Goal: Task Accomplishment & Management: Manage account settings

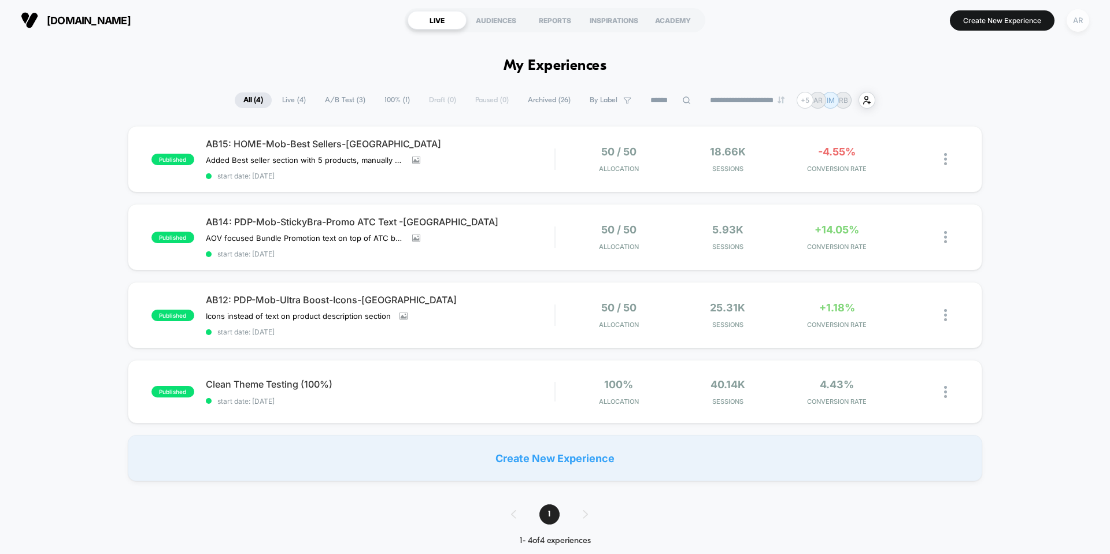
click at [1072, 25] on div "AR" at bounding box center [1077, 20] width 23 height 23
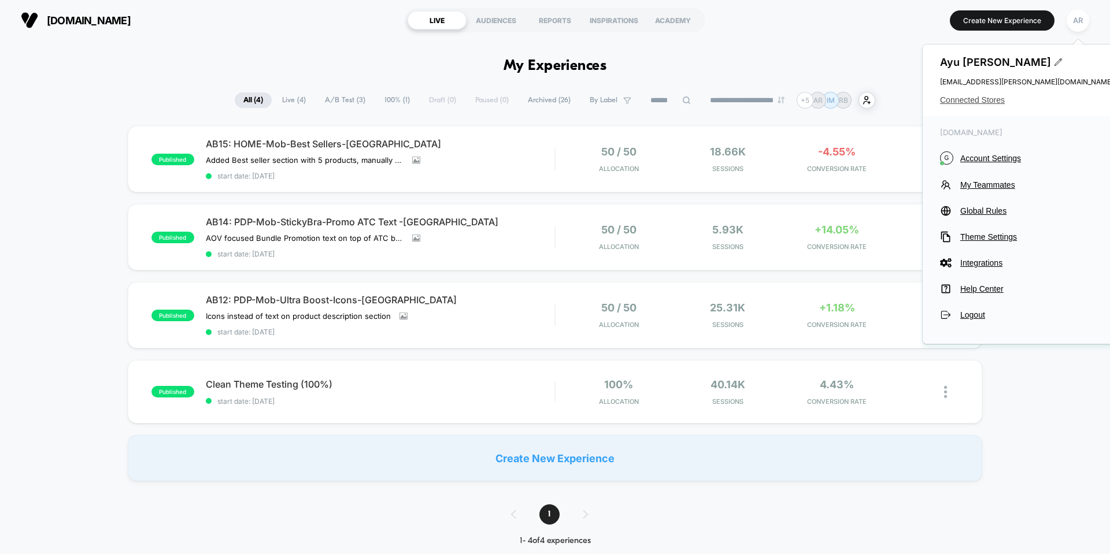
click at [968, 102] on span "Connected Stores" at bounding box center [1026, 99] width 173 height 9
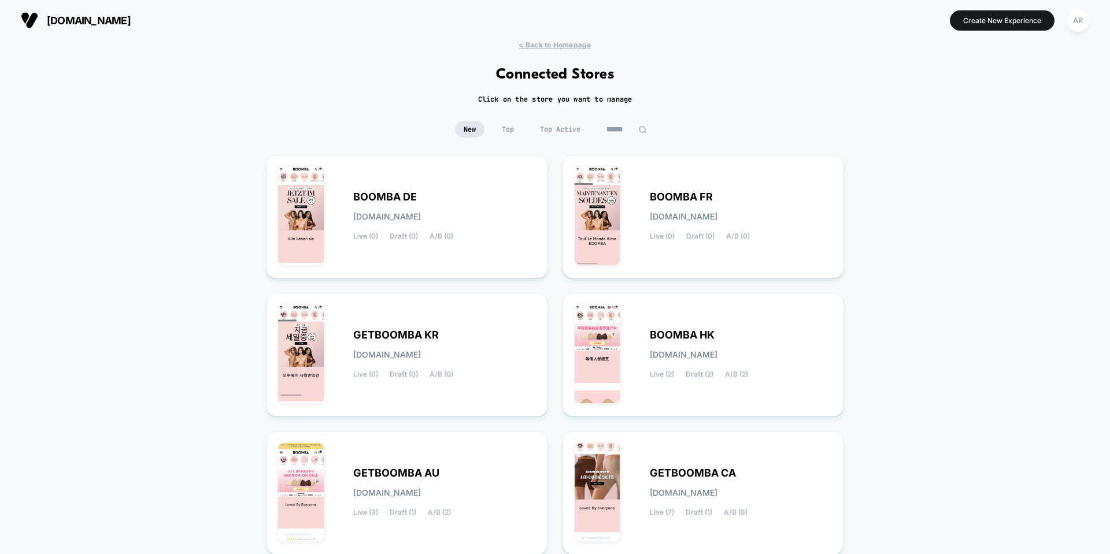
scroll to position [58, 0]
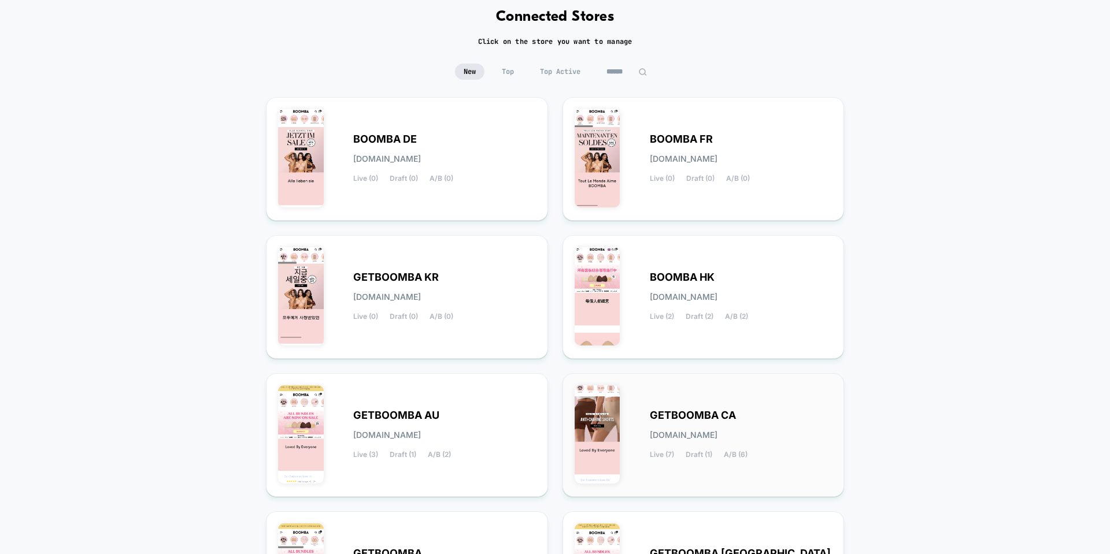
click at [696, 404] on div "GETBOOMBA CA [DOMAIN_NAME] Live (7) Draft (1) A/B (6)" at bounding box center [703, 435] width 258 height 99
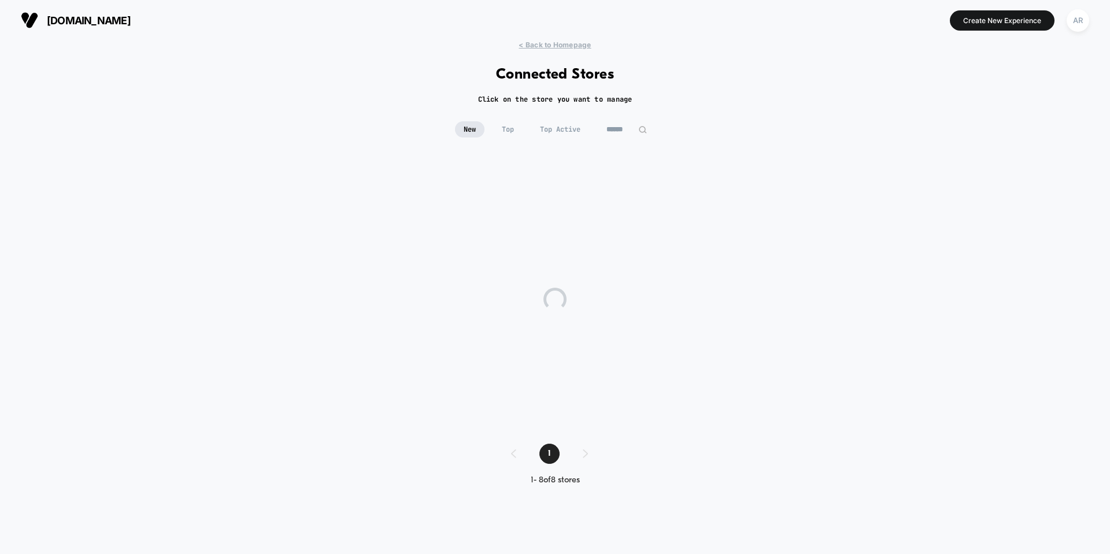
scroll to position [0, 0]
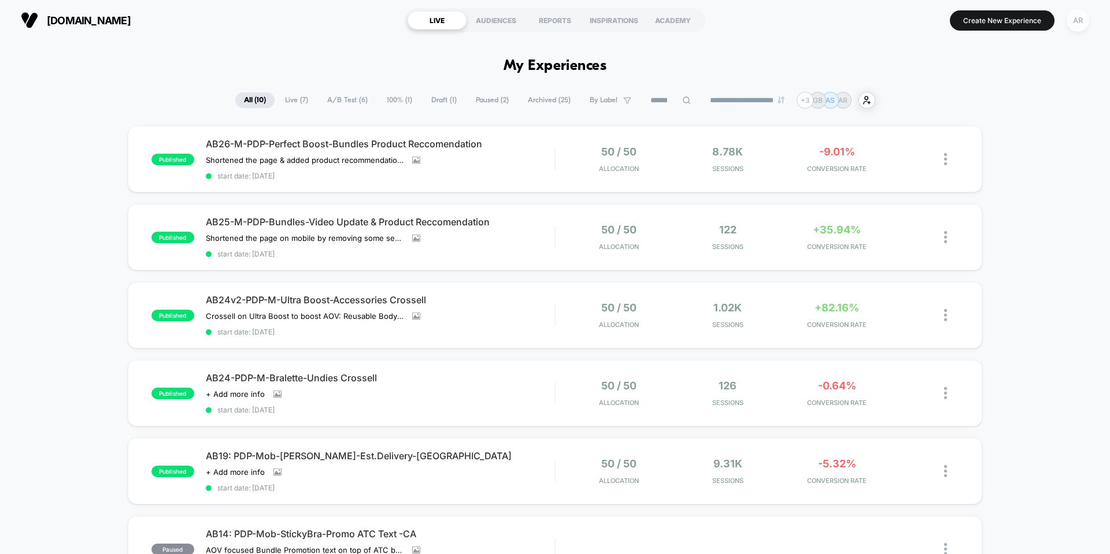
click at [1077, 24] on div "AR" at bounding box center [1077, 20] width 23 height 23
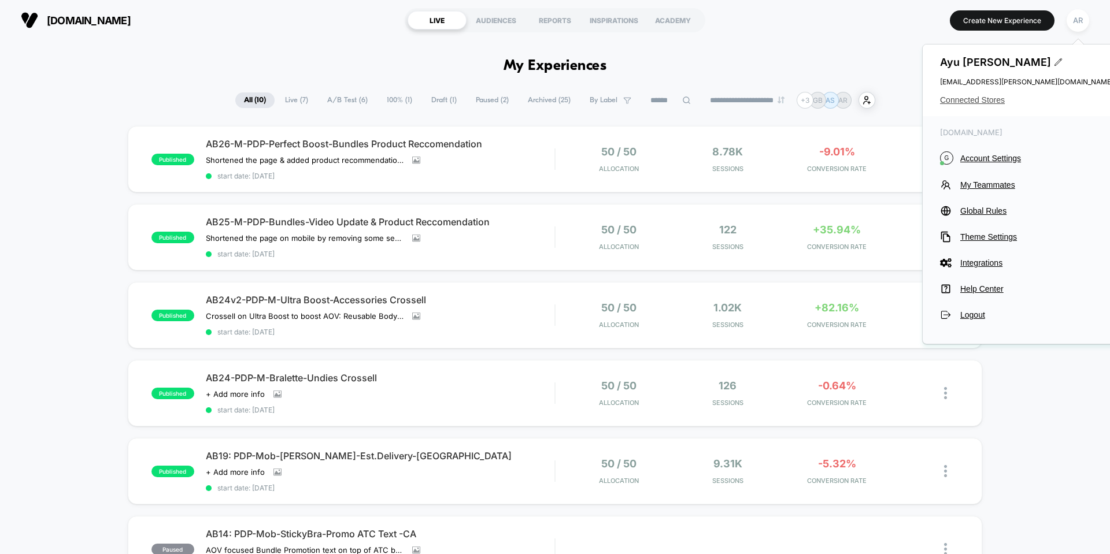
click at [997, 101] on span "Connected Stores" at bounding box center [1026, 99] width 173 height 9
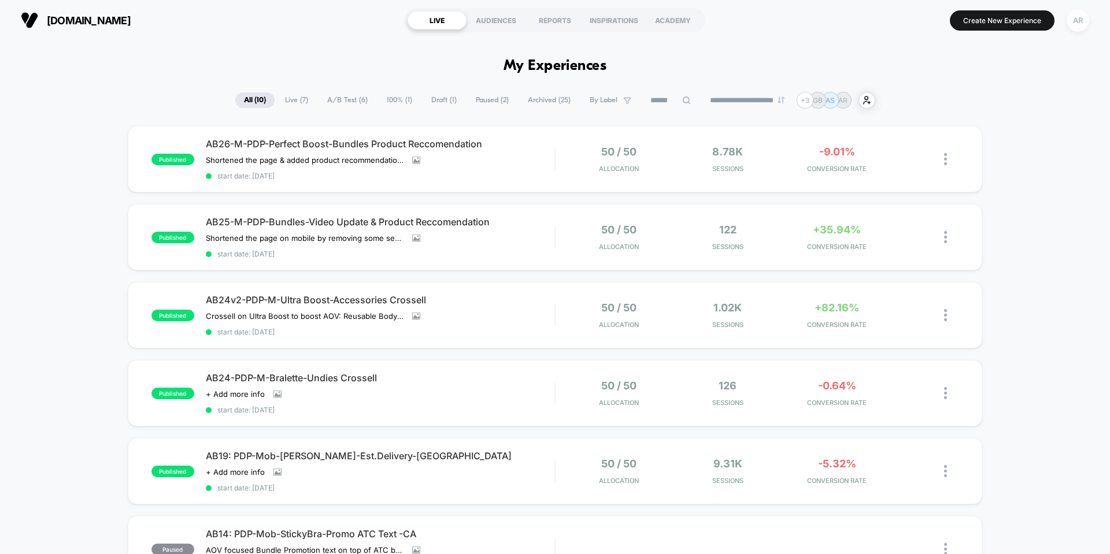
click at [1083, 18] on div "AR" at bounding box center [1077, 20] width 23 height 23
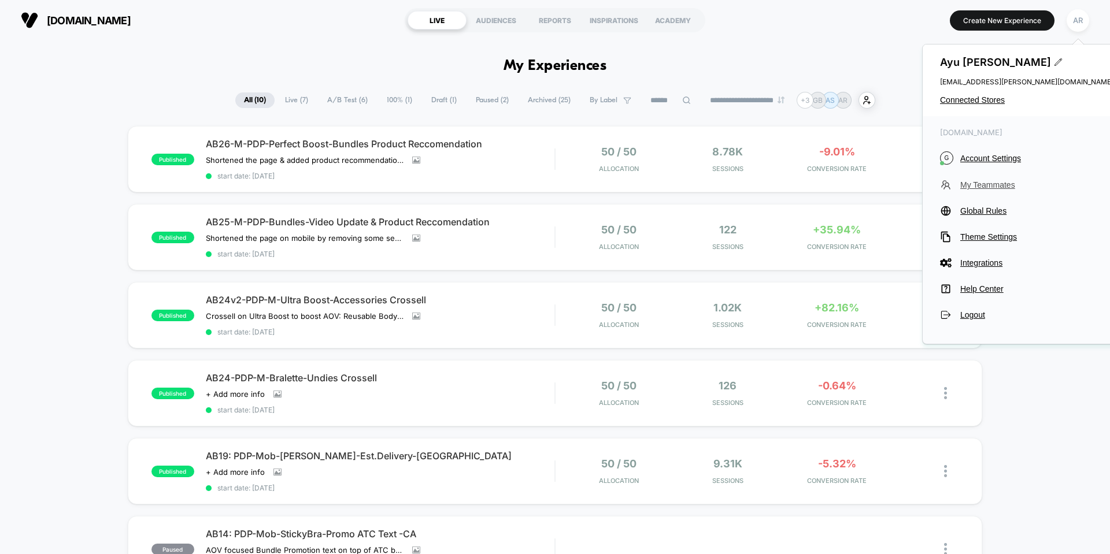
click at [995, 191] on button "My Teammates" at bounding box center [1026, 185] width 173 height 12
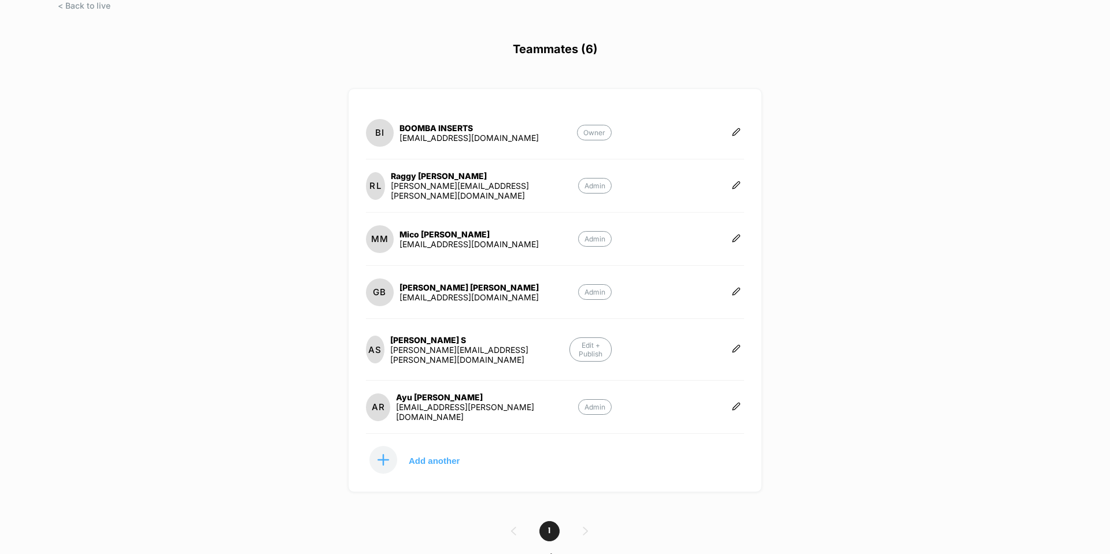
scroll to position [58, 0]
click at [442, 457] on p "Add another" at bounding box center [434, 460] width 51 height 6
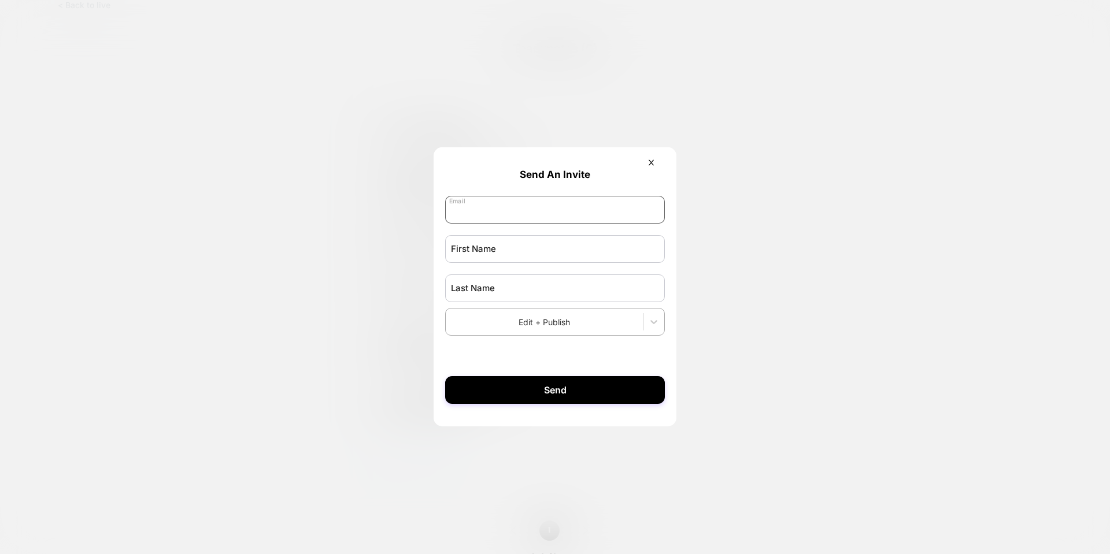
click at [509, 216] on input "email" at bounding box center [555, 210] width 220 height 28
type input "**********"
click at [518, 253] on input "text" at bounding box center [555, 249] width 220 height 28
type input "*"
type input "****"
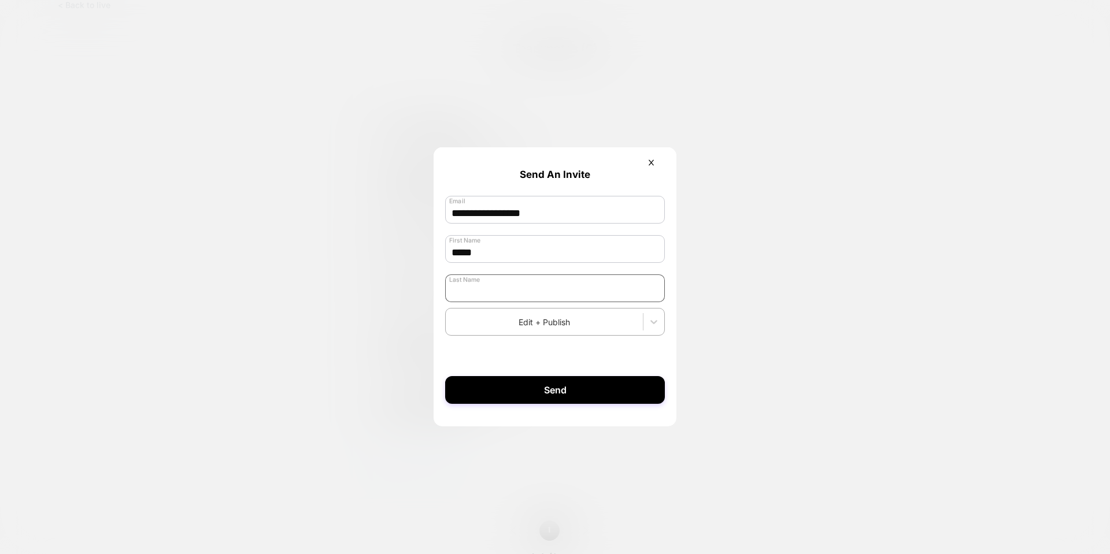
click at [509, 286] on input "text" at bounding box center [555, 289] width 220 height 28
type input "*"
type input "****"
click at [596, 351] on form "**********" at bounding box center [554, 281] width 243 height 268
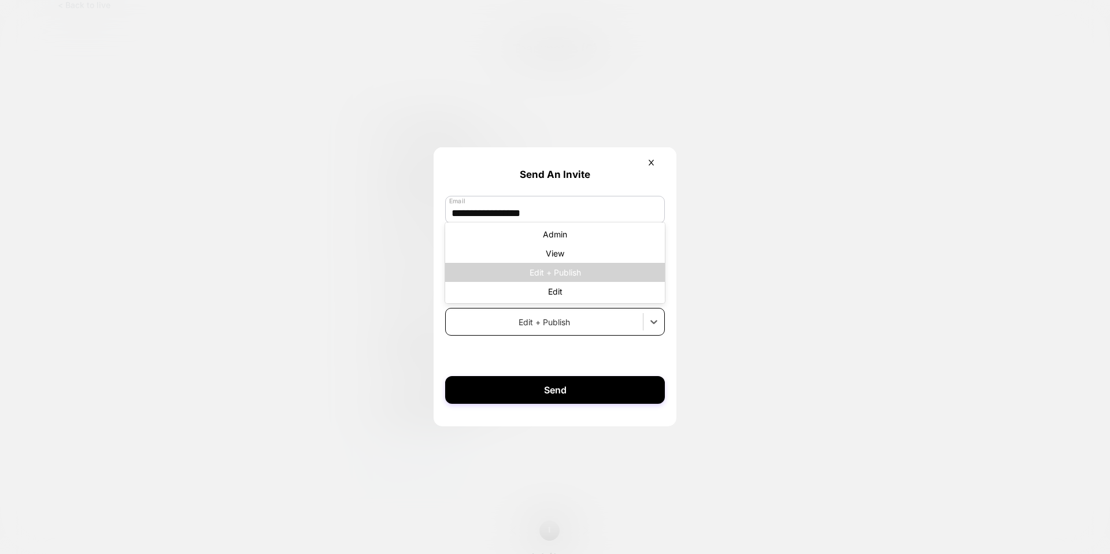
click at [622, 318] on div at bounding box center [544, 322] width 186 height 12
click at [591, 294] on div "Edit" at bounding box center [555, 291] width 220 height 19
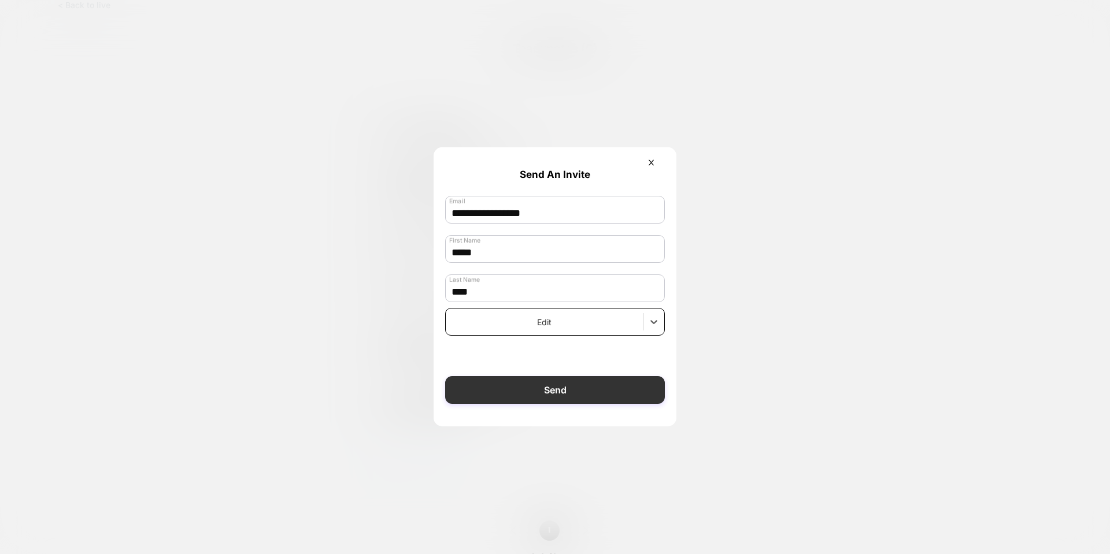
click at [610, 388] on button "Send" at bounding box center [555, 390] width 220 height 28
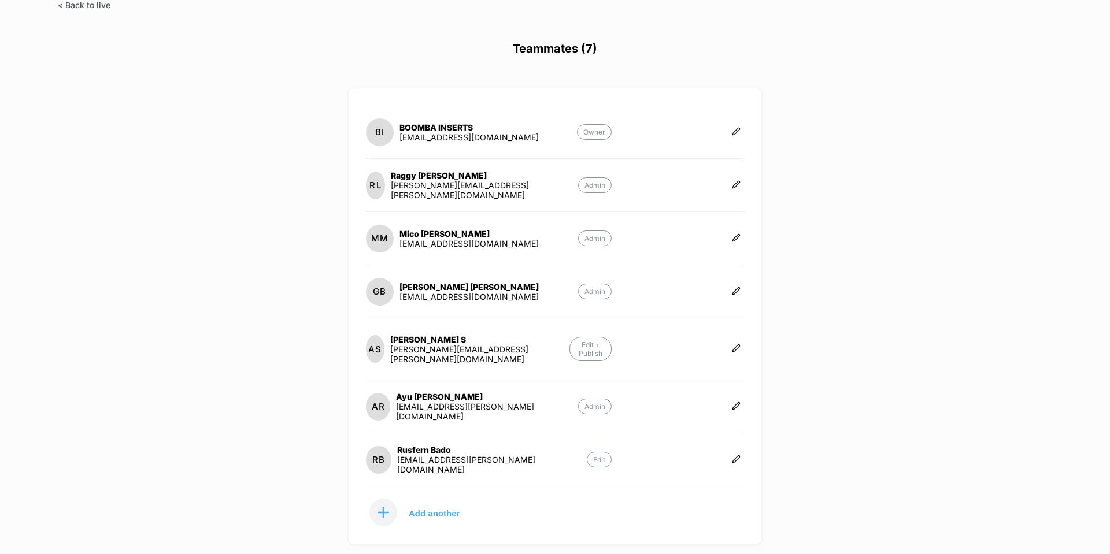
click at [74, 4] on span at bounding box center [84, 5] width 53 height 10
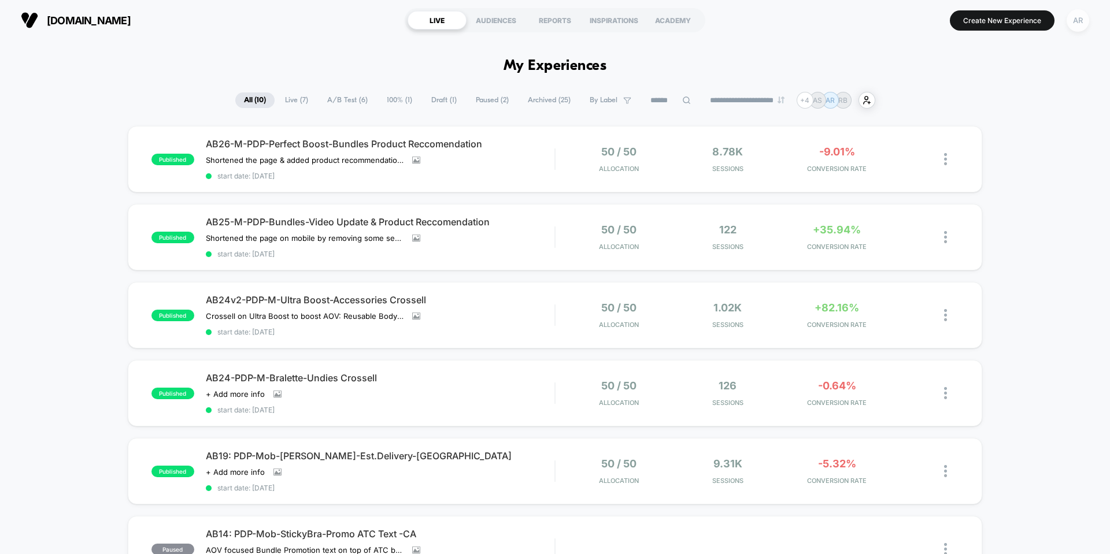
click at [1081, 19] on div "AR" at bounding box center [1077, 20] width 23 height 23
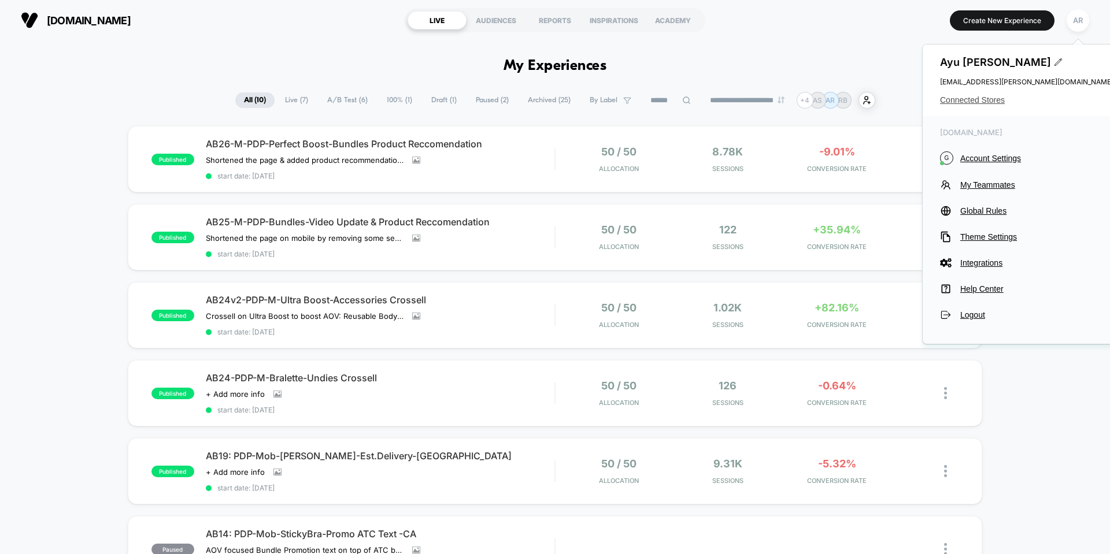
click at [989, 103] on span "Connected Stores" at bounding box center [1026, 99] width 173 height 9
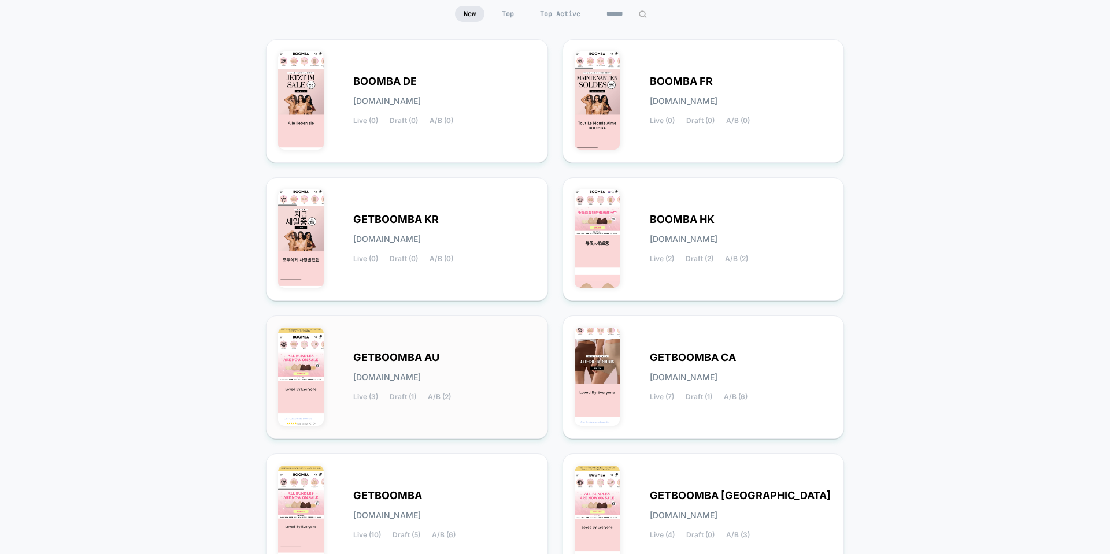
scroll to position [173, 0]
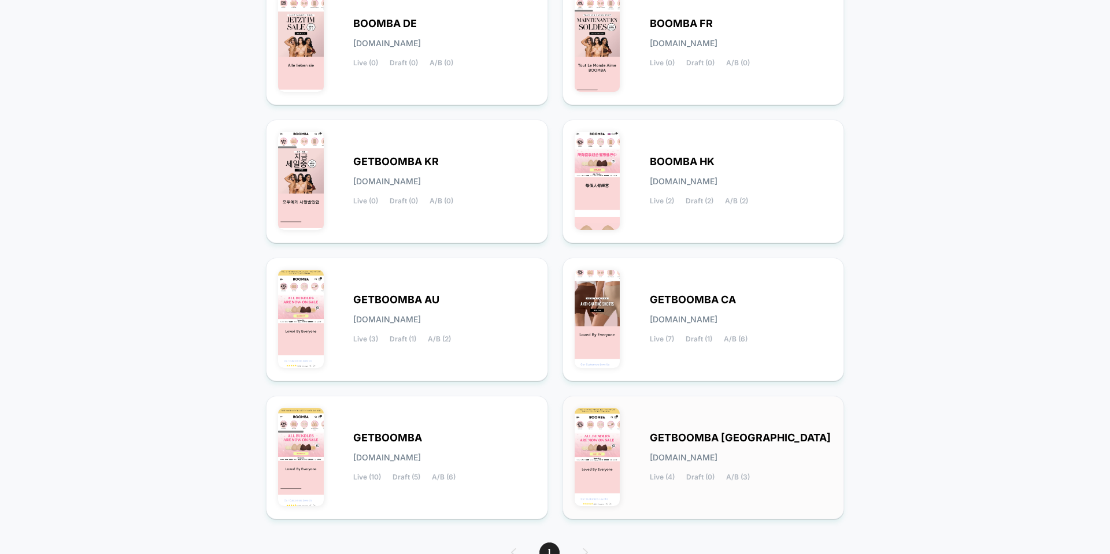
click at [756, 449] on div "GETBOOMBA UK [DOMAIN_NAME] Live (4) Draft (0) A/B (3)" at bounding box center [741, 457] width 183 height 47
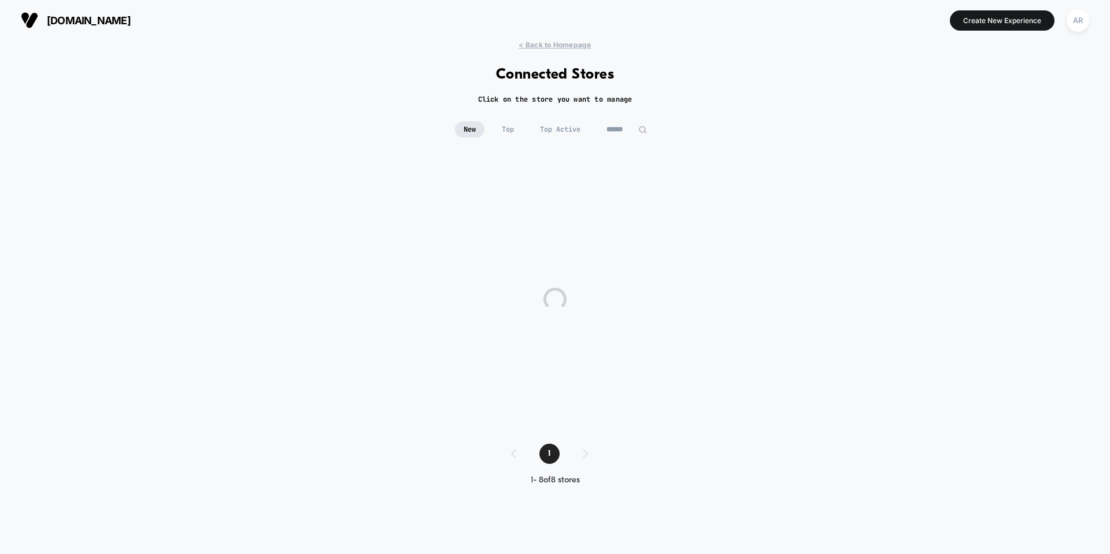
scroll to position [0, 0]
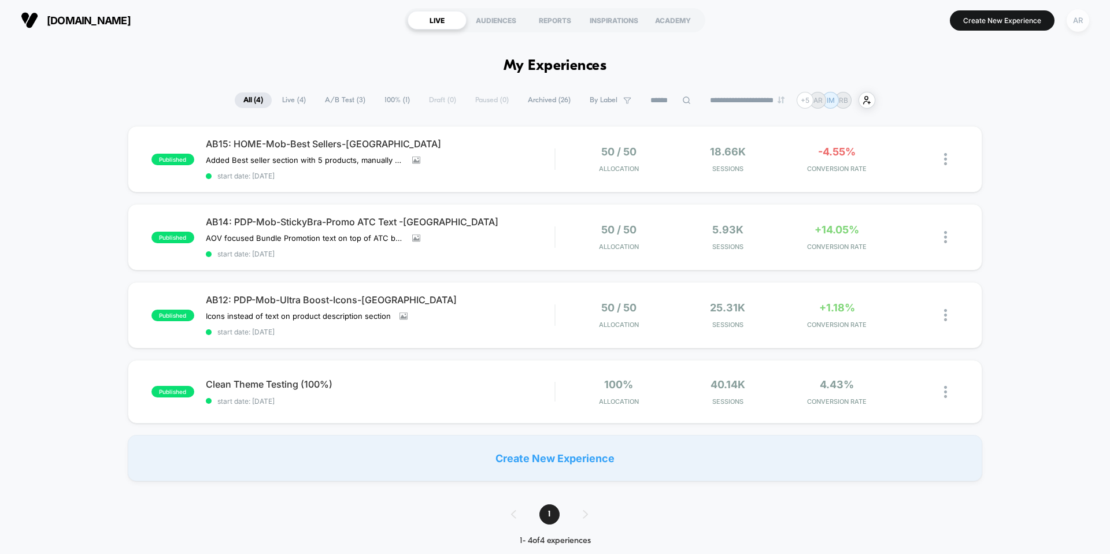
click at [1085, 23] on div "AR" at bounding box center [1077, 20] width 23 height 23
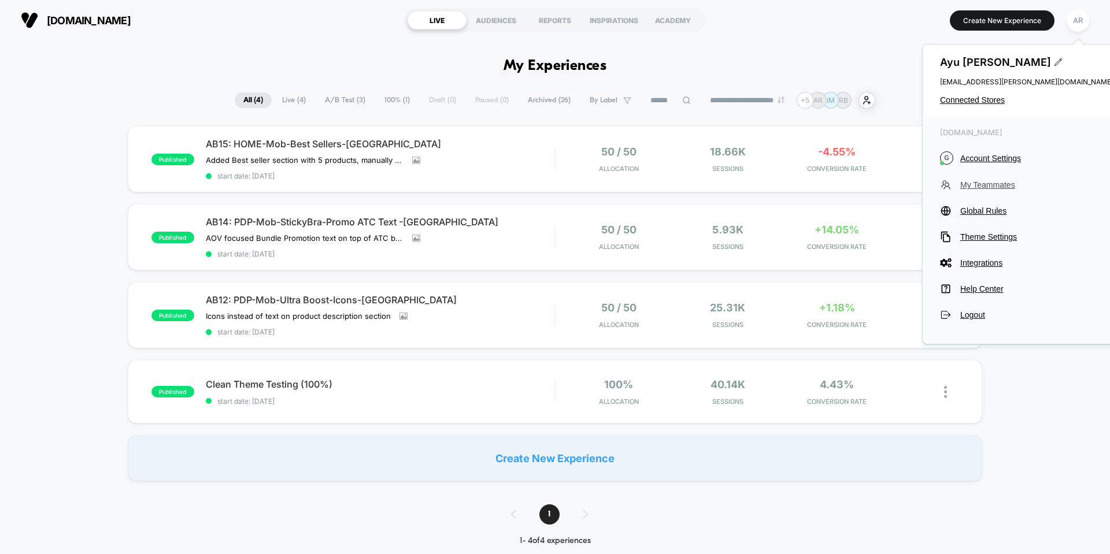
click at [992, 190] on span "My Teammates" at bounding box center [1036, 184] width 153 height 9
